Goal: Find specific page/section: Find specific page/section

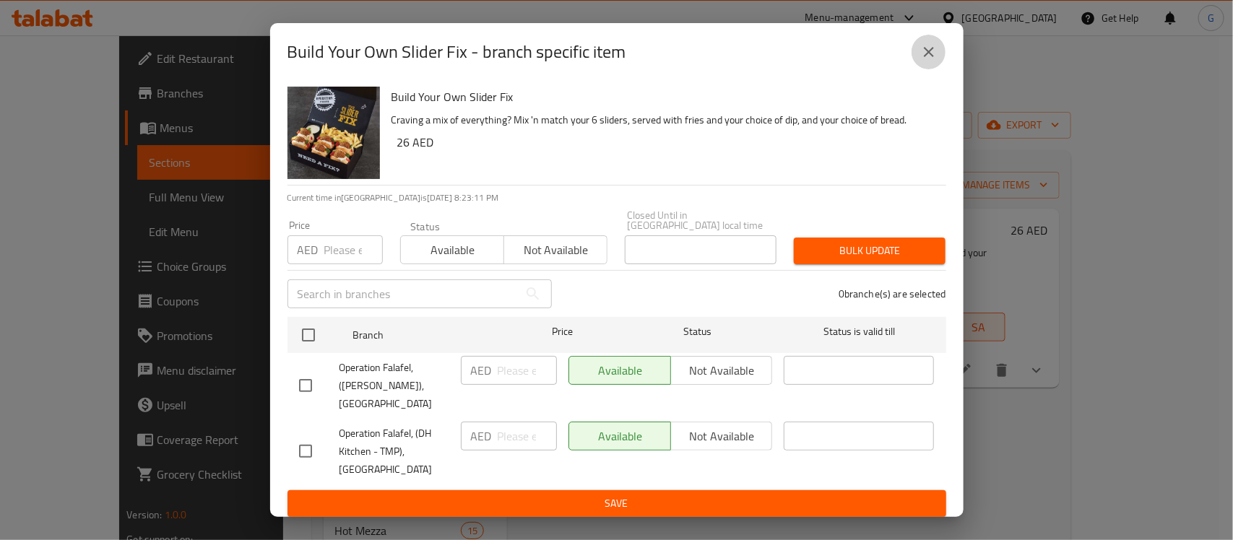
drag, startPoint x: 923, startPoint y: 54, endPoint x: 547, endPoint y: 124, distance: 382.6
click at [921, 54] on icon "close" at bounding box center [928, 51] width 17 height 17
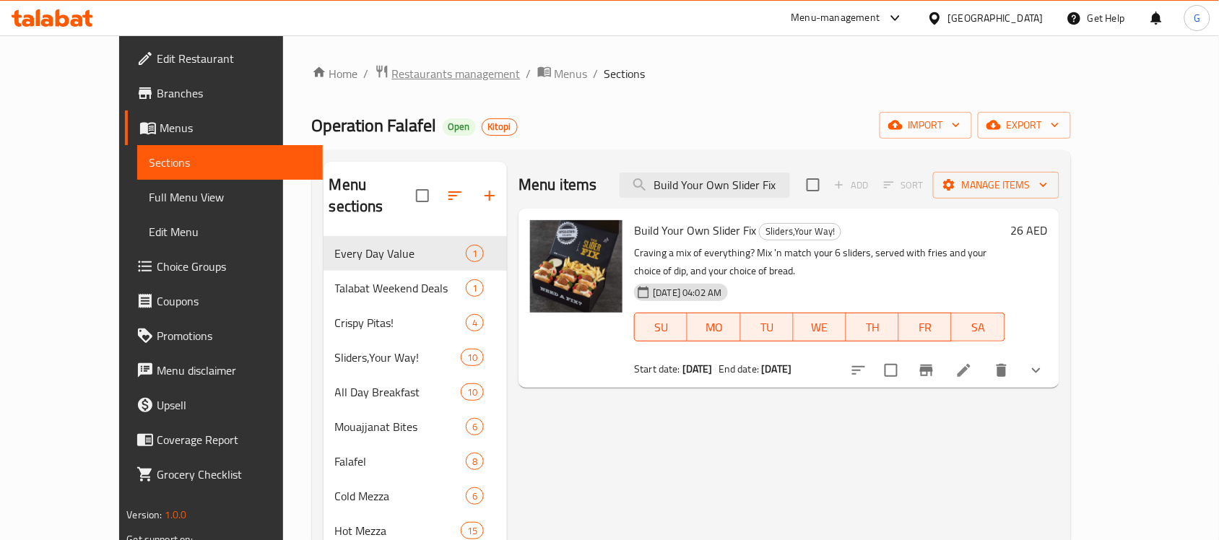
click at [392, 76] on span "Restaurants management" at bounding box center [456, 73] width 129 height 17
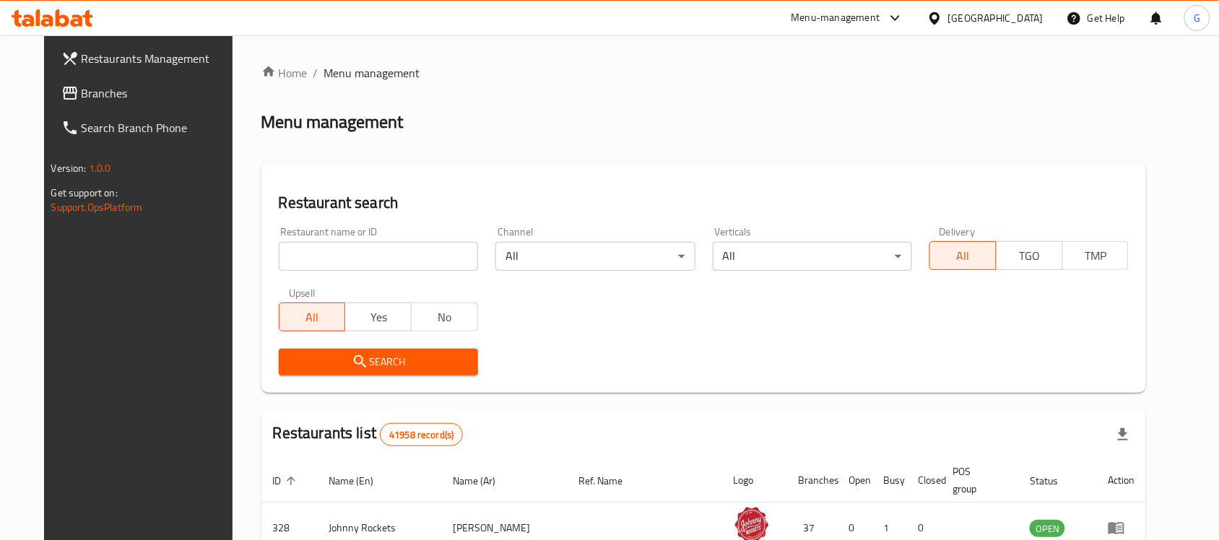
click at [319, 250] on input "search" at bounding box center [378, 256] width 199 height 29
type input "11277"
click button "Search" at bounding box center [378, 362] width 199 height 27
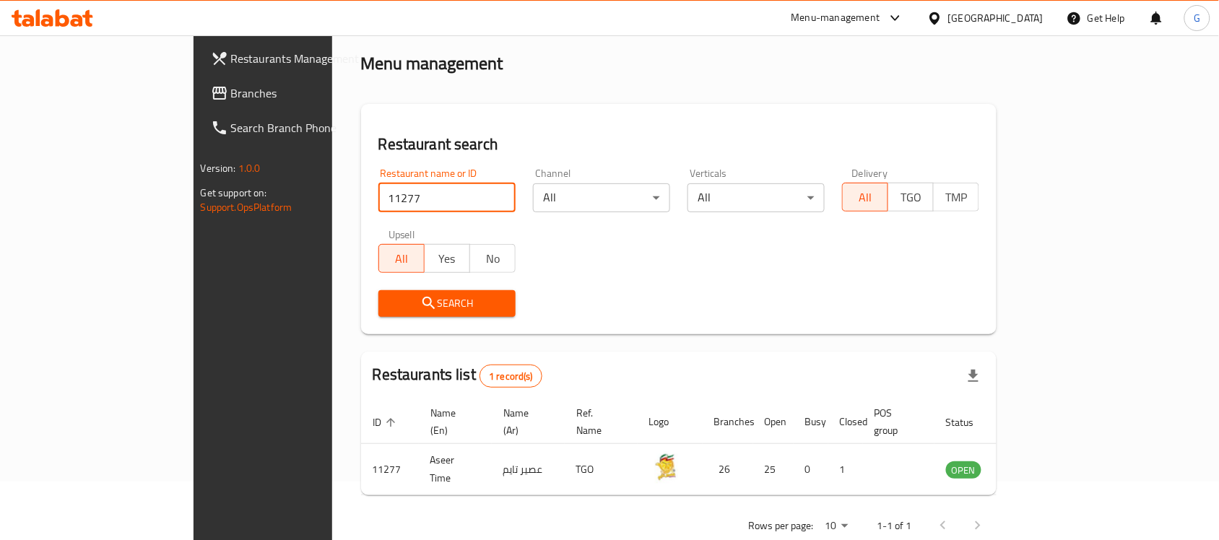
scroll to position [76, 0]
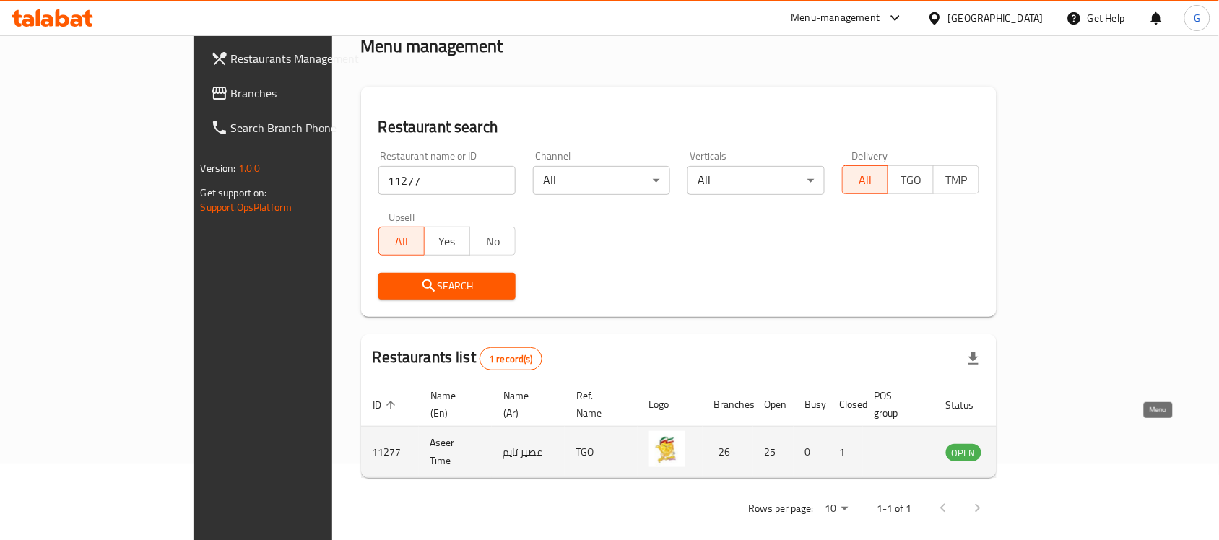
click at [1039, 443] on icon "enhanced table" at bounding box center [1030, 451] width 17 height 17
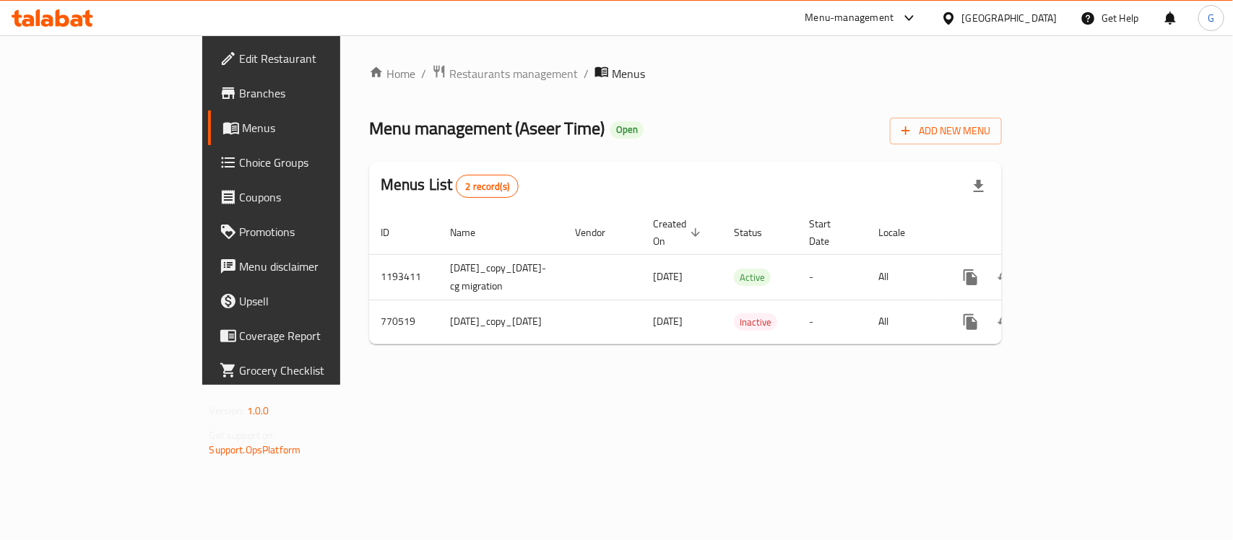
click at [240, 89] on span "Branches" at bounding box center [318, 93] width 157 height 17
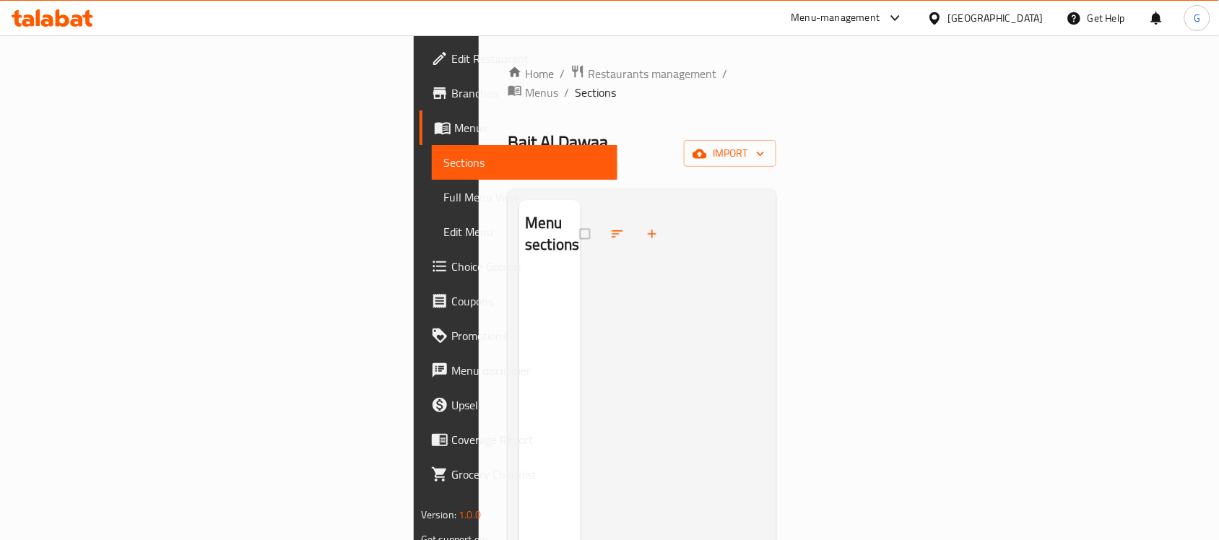
click at [857, 22] on div "Menu-management" at bounding box center [836, 17] width 89 height 17
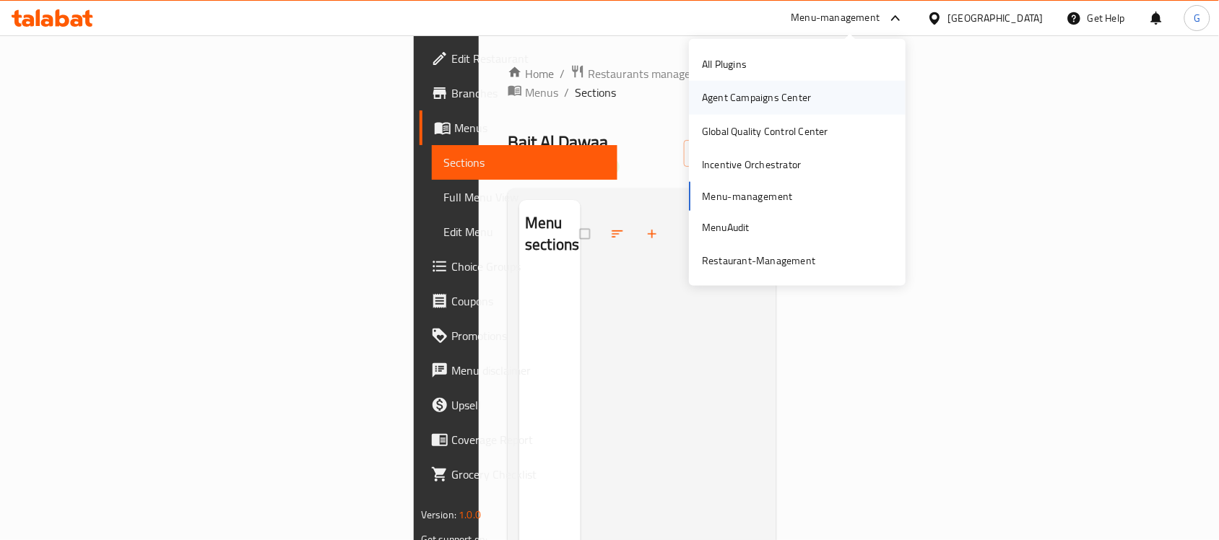
click at [787, 99] on div "Agent Campaigns Center" at bounding box center [756, 98] width 109 height 16
